Goal: Navigation & Orientation: Understand site structure

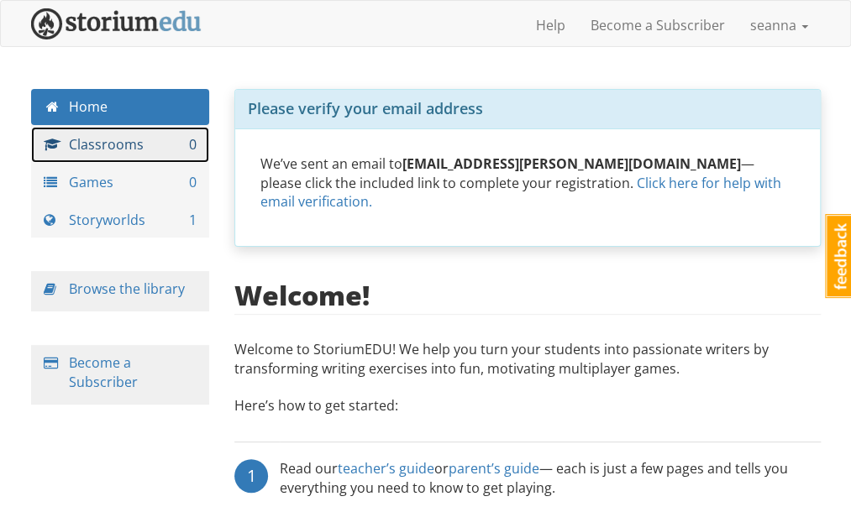
click at [178, 154] on link "Classrooms 0" at bounding box center [120, 145] width 179 height 36
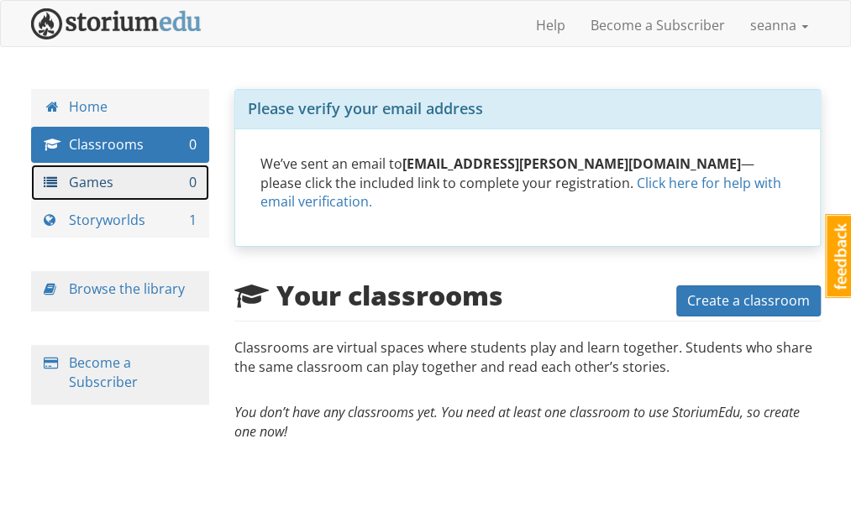
click at [154, 185] on link "Games 0" at bounding box center [120, 183] width 179 height 36
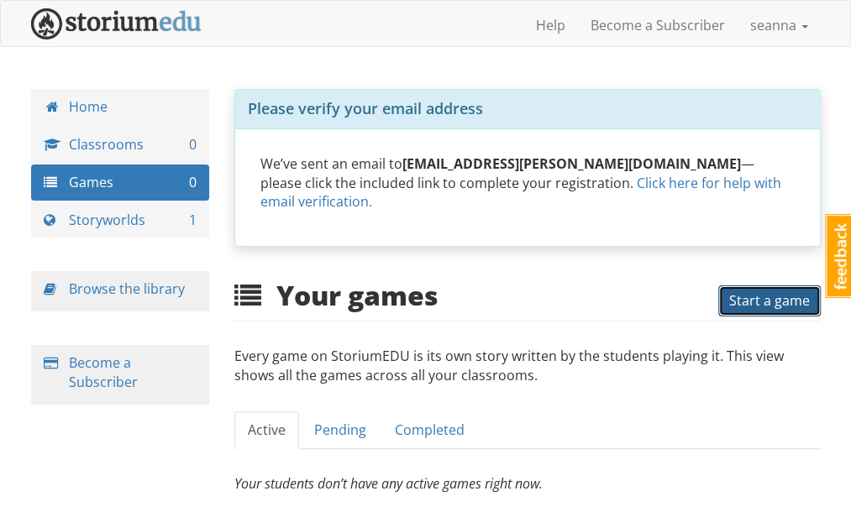
click at [757, 291] on span "Start a game" at bounding box center [769, 300] width 81 height 18
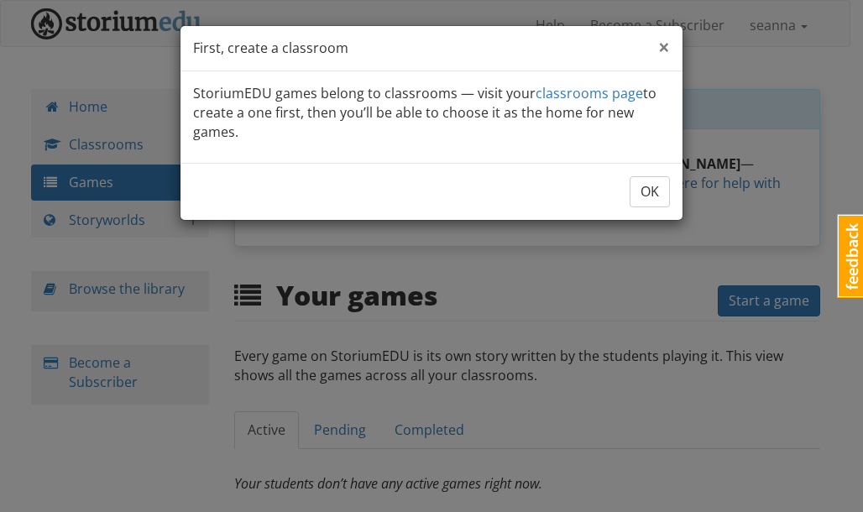
click at [665, 50] on span "×" at bounding box center [664, 47] width 12 height 28
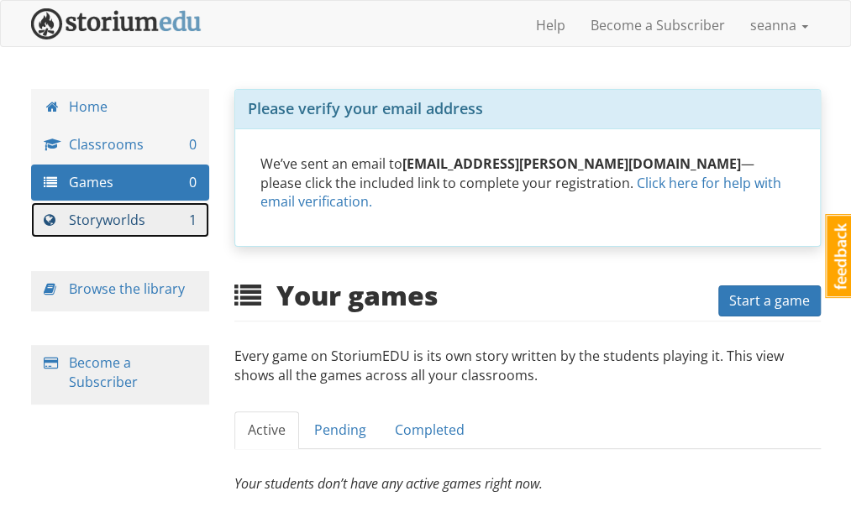
click at [160, 229] on link "Storyworlds 1" at bounding box center [120, 220] width 179 height 36
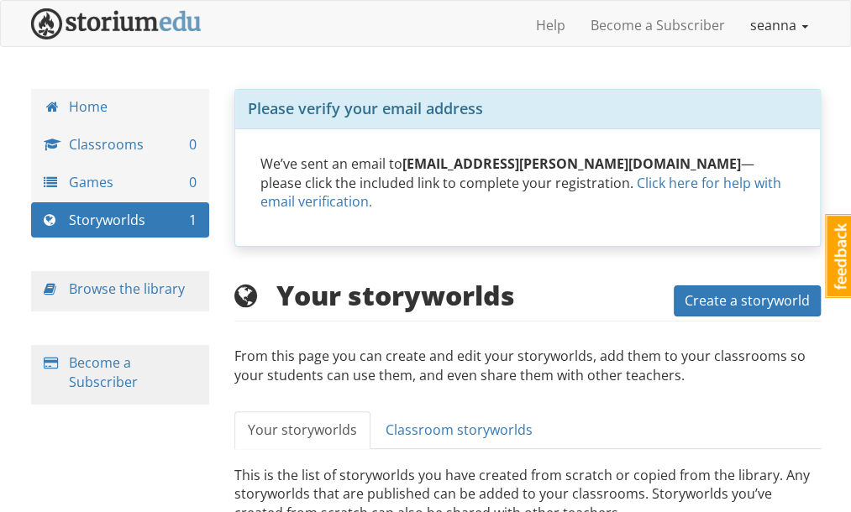
click at [776, 24] on link "seanna" at bounding box center [778, 25] width 83 height 42
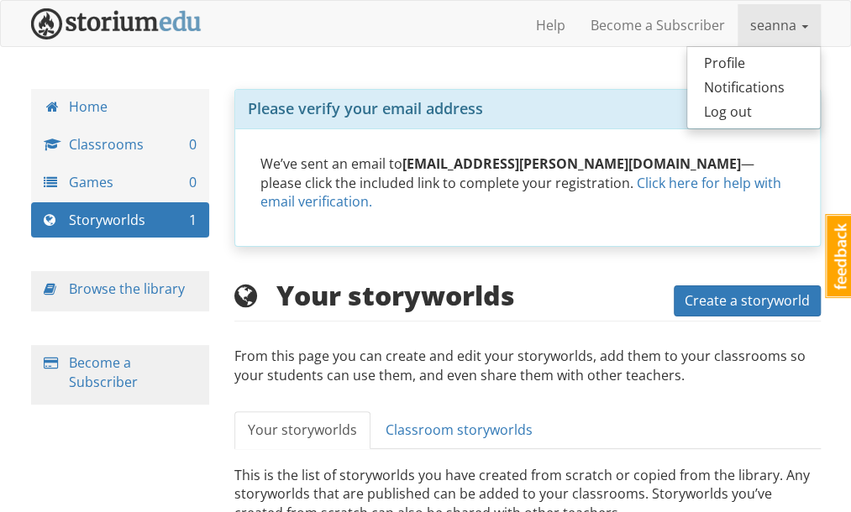
click at [401, 78] on div "[PERSON_NAME] [PERSON_NAME] 1 Toggle navigation Help Become a Subscriber seanna…" at bounding box center [425, 314] width 851 height 628
